Goal: Task Accomplishment & Management: Manage account settings

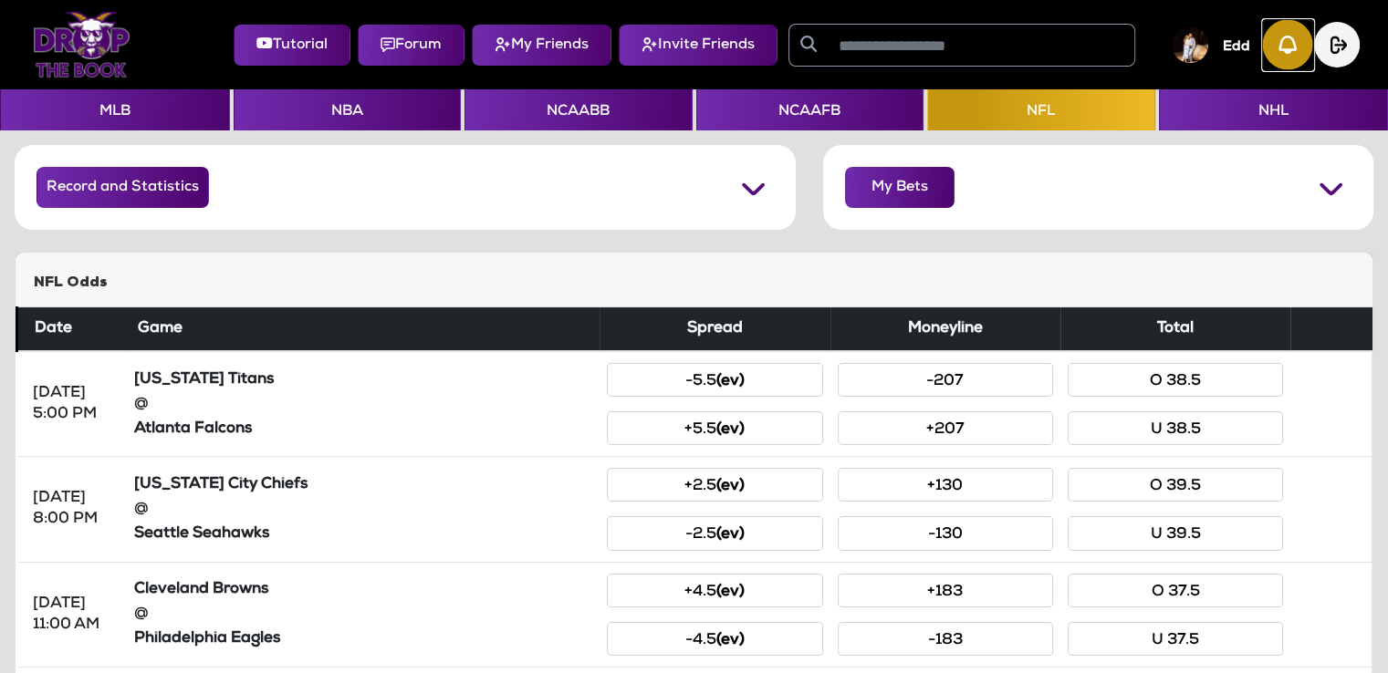
click at [1289, 34] on img "button" at bounding box center [1288, 45] width 50 height 50
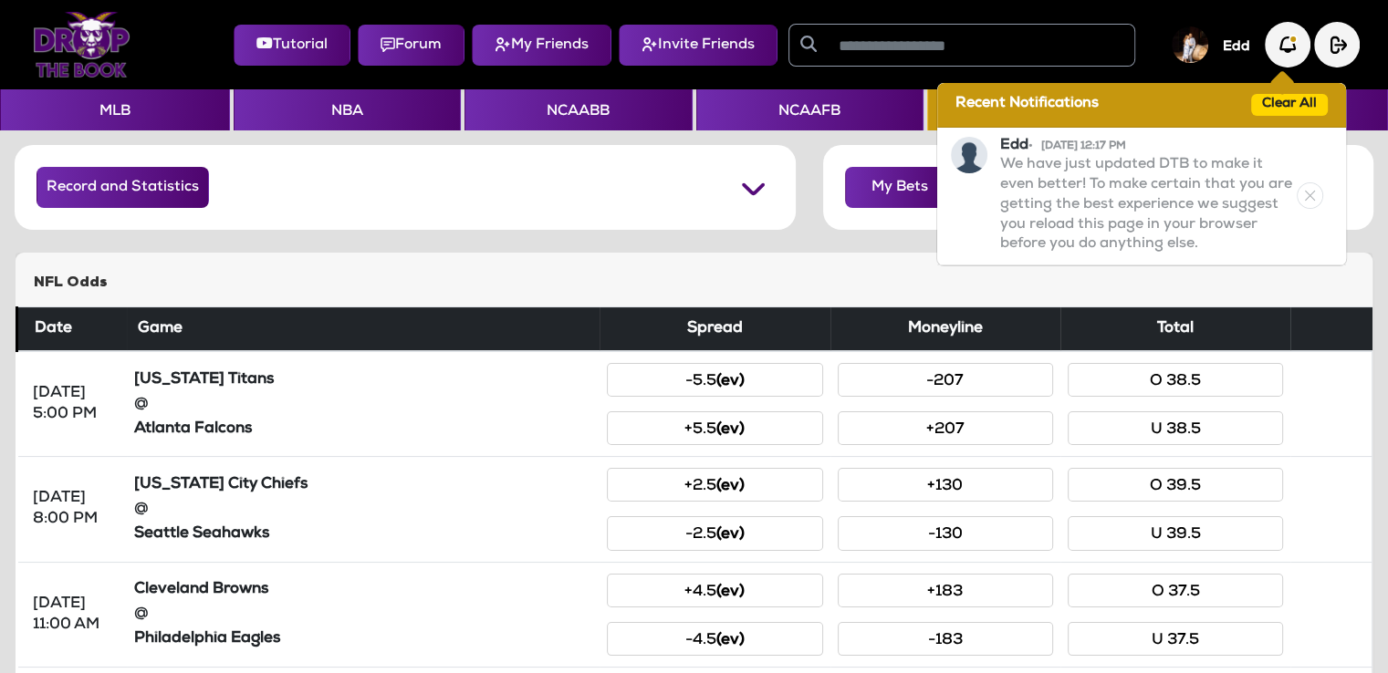
click at [1153, 12] on div "Tutorial Forum My Friends Invite Friends Edd Recent Notifications Clear All Edd…" at bounding box center [694, 44] width 1359 height 75
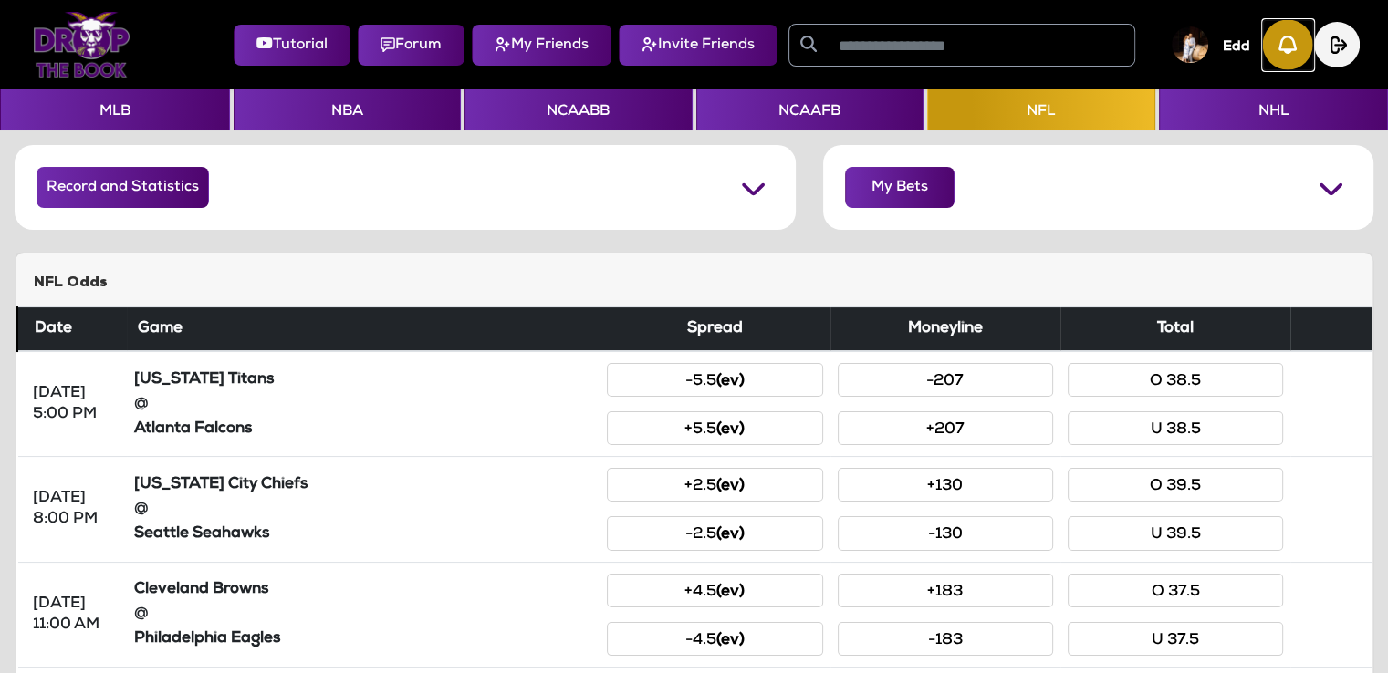
click at [1289, 49] on img "button" at bounding box center [1288, 45] width 50 height 50
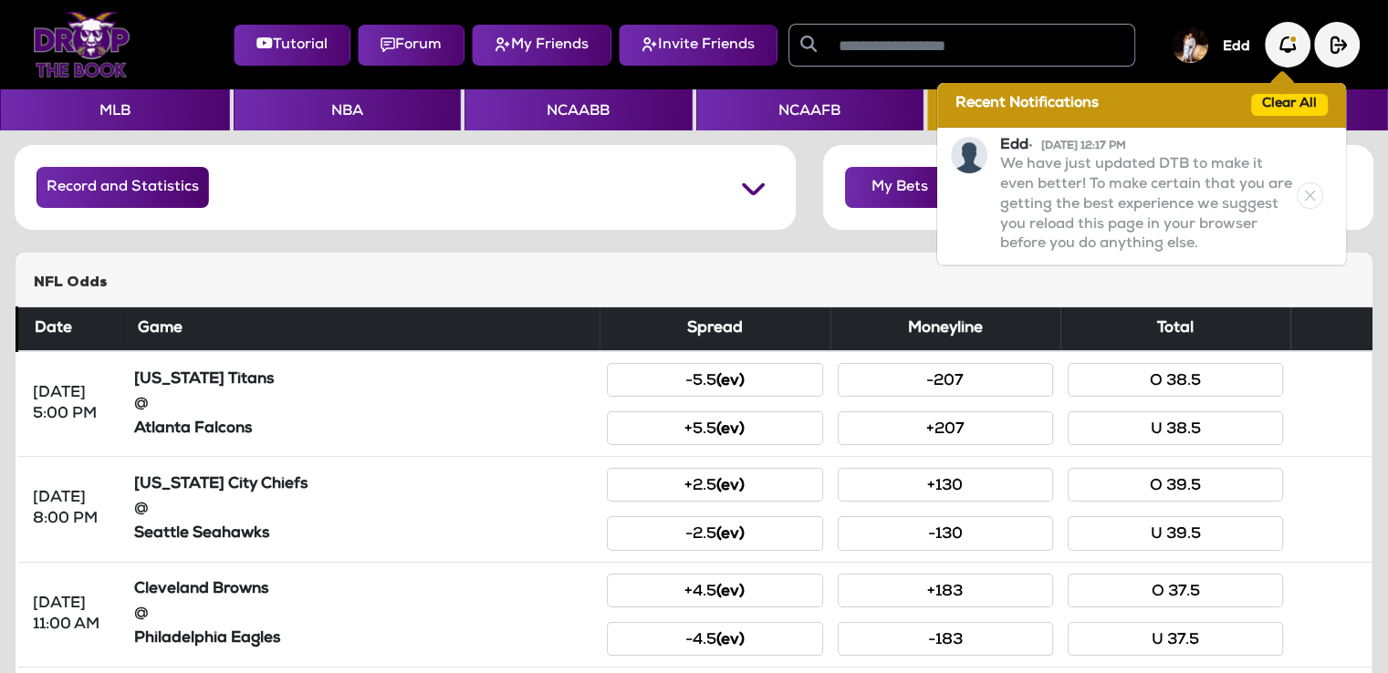
click at [803, 271] on div "NFL Odds" at bounding box center [694, 280] width 1357 height 54
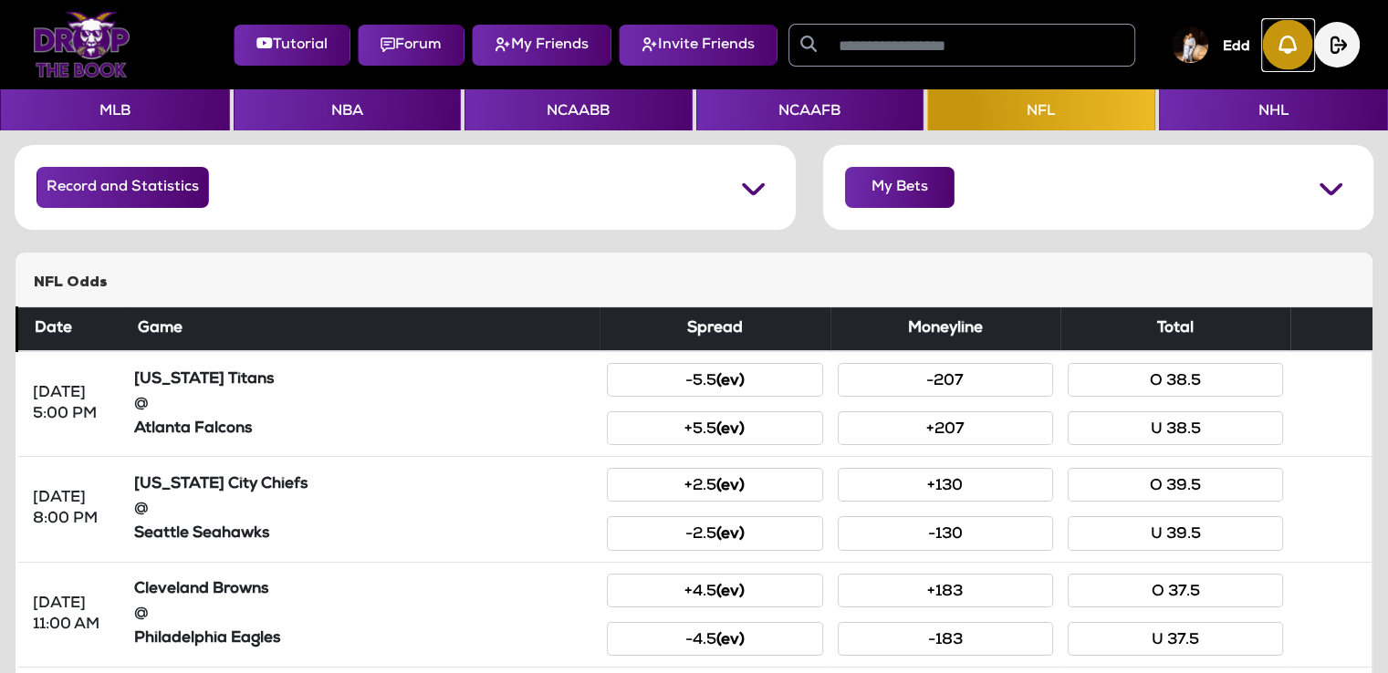
click at [1285, 52] on img "button" at bounding box center [1288, 45] width 50 height 50
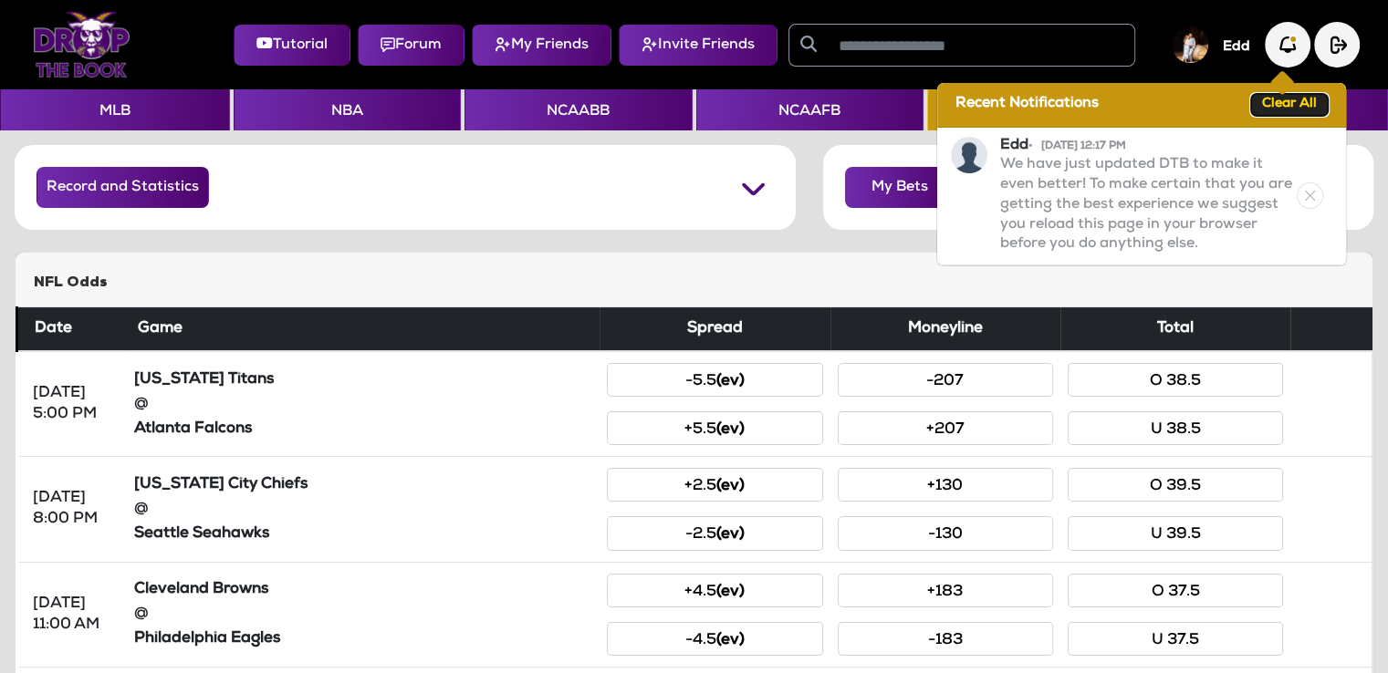
click at [1289, 107] on button "Clear All" at bounding box center [1289, 105] width 77 height 22
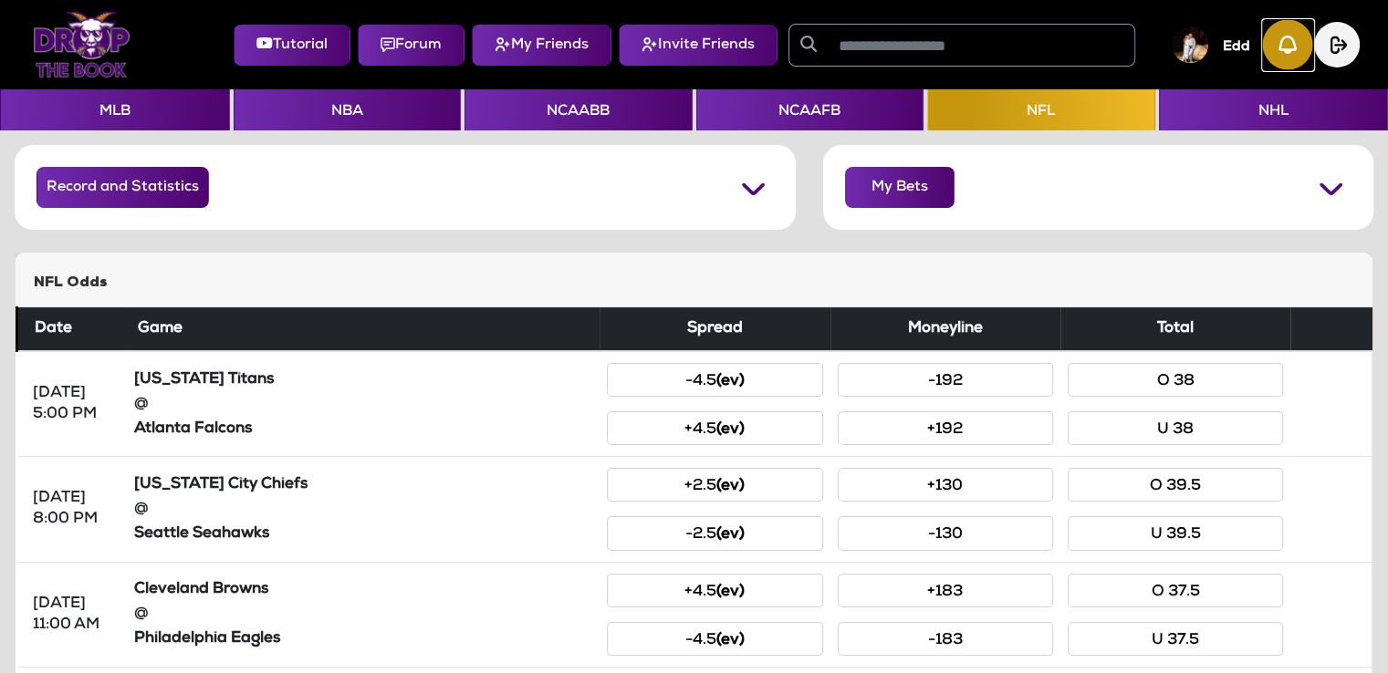
click at [1292, 40] on img "button" at bounding box center [1288, 45] width 50 height 50
